Goal: Find specific page/section: Find specific page/section

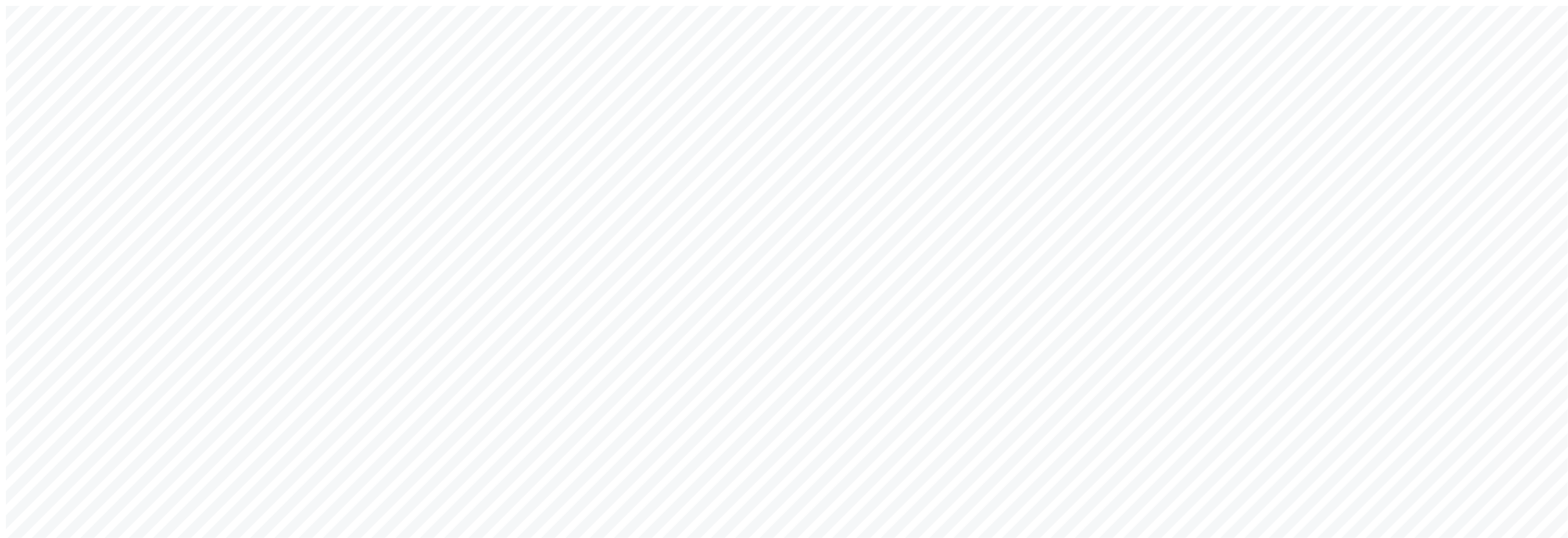
type input "a@a.com"
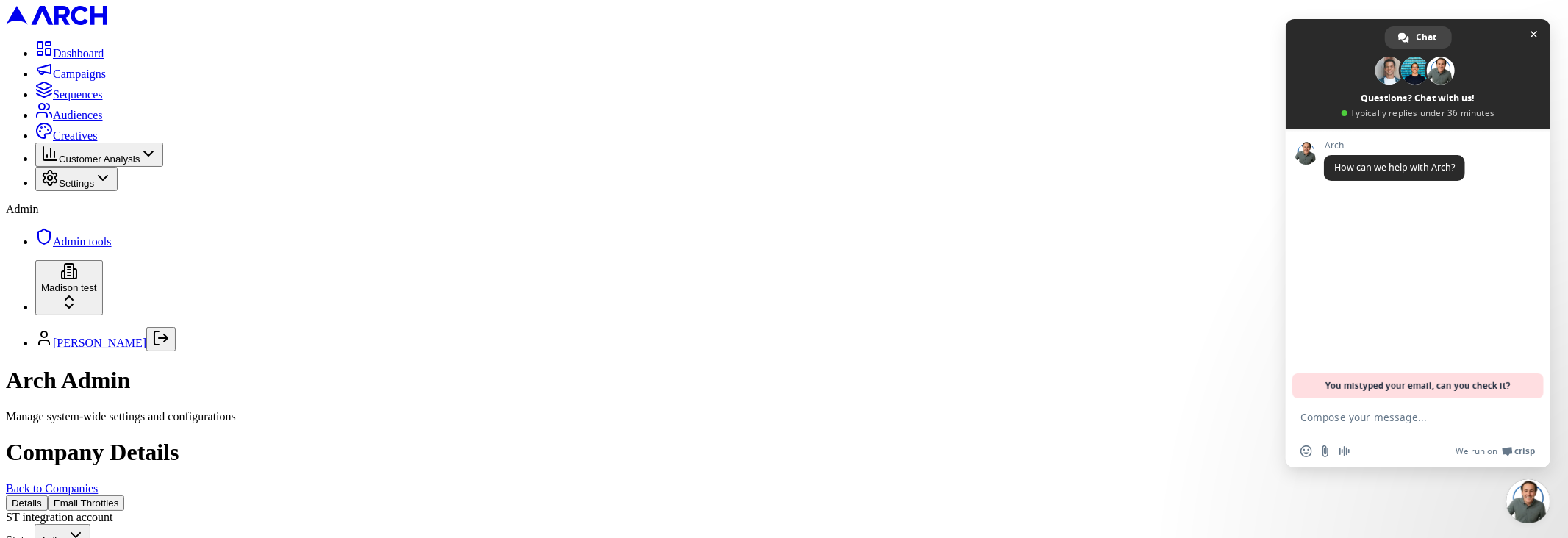
scroll to position [622, 0]
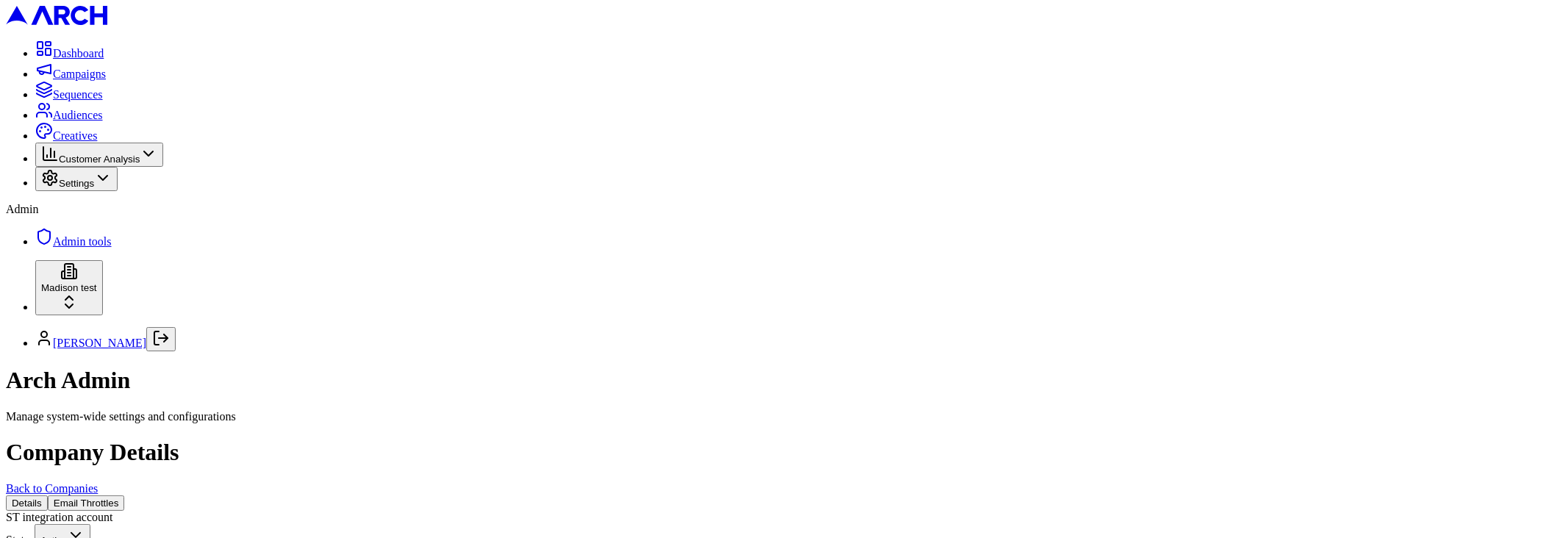
scroll to position [622, 0]
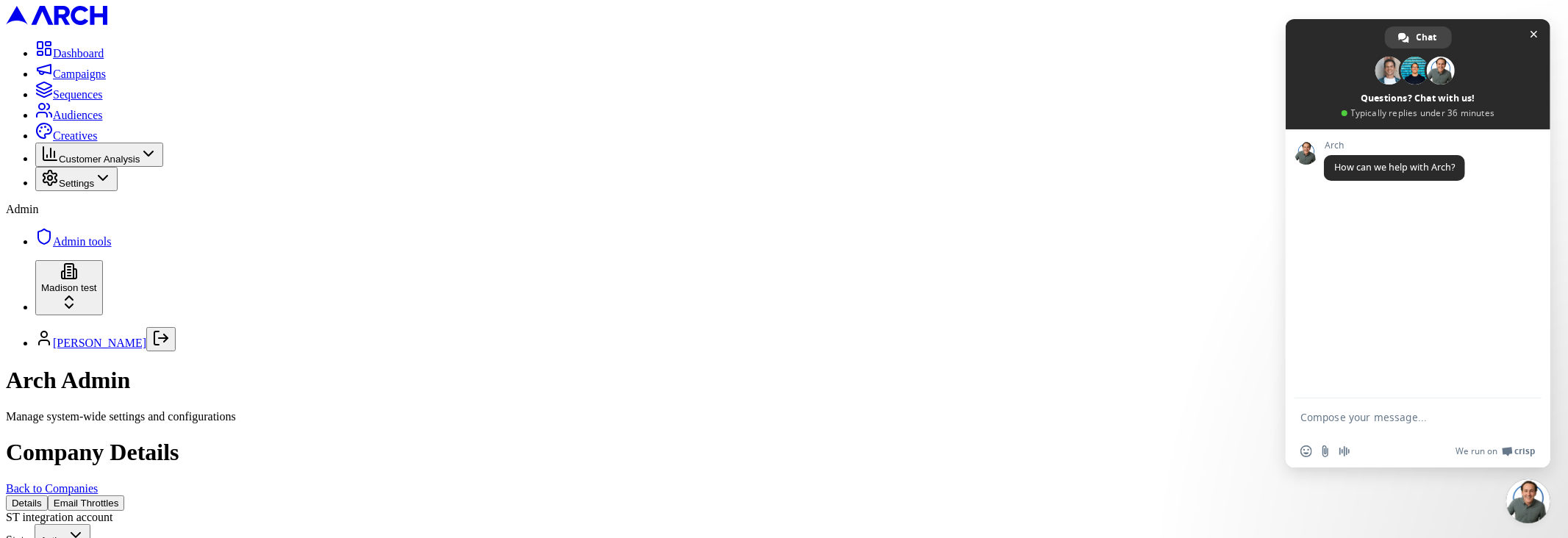
scroll to position [622, 0]
